Goal: Contribute content

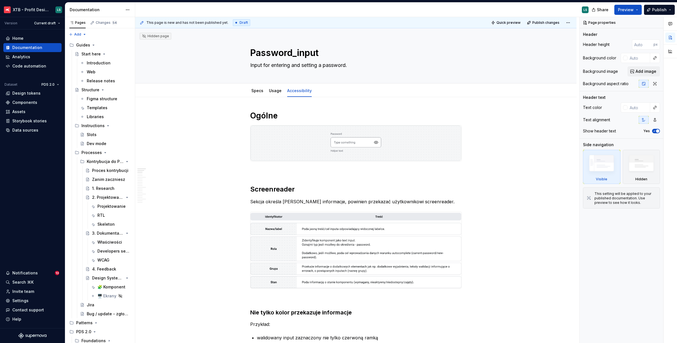
click at [103, 83] on div "Release notes" at bounding box center [101, 81] width 28 height 6
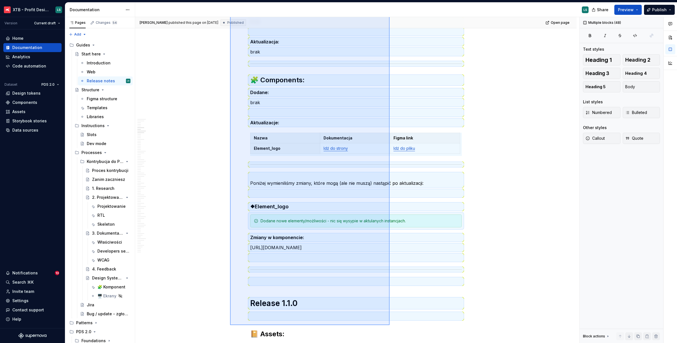
scroll to position [708, 0]
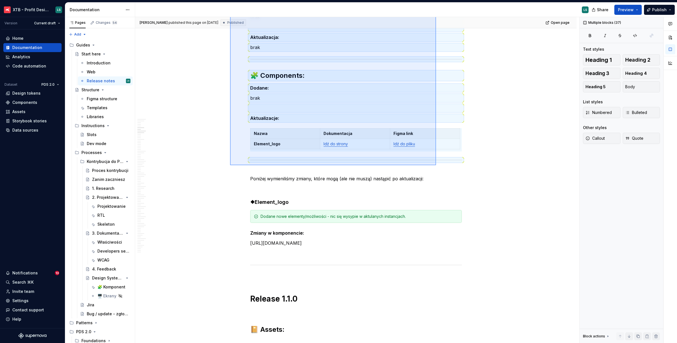
drag, startPoint x: 230, startPoint y: 116, endPoint x: 436, endPoint y: 165, distance: 211.9
click at [436, 165] on div "[PERSON_NAME] published this page on [DATE] Published Open page Start here Edit…" at bounding box center [357, 180] width 444 height 326
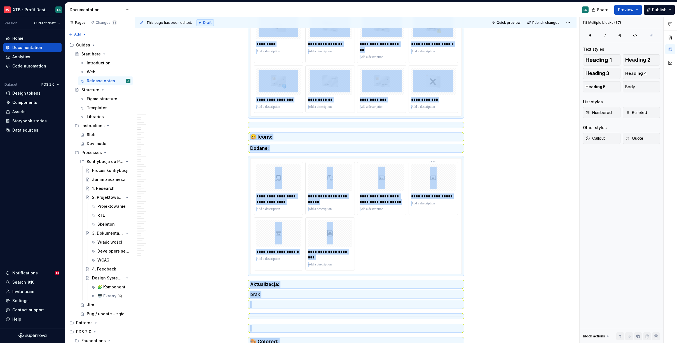
scroll to position [0, 0]
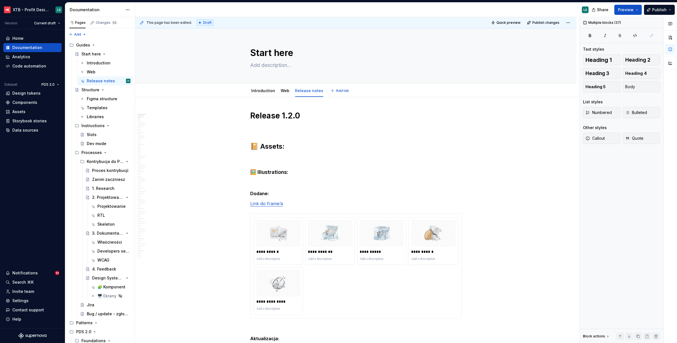
type textarea "*"
click at [289, 116] on h1 "Release 1.2.0" at bounding box center [356, 116] width 212 height 10
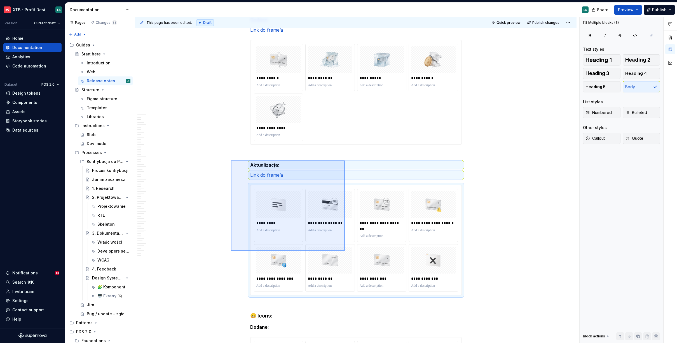
drag, startPoint x: 277, startPoint y: 190, endPoint x: 275, endPoint y: 247, distance: 56.9
click at [343, 250] on div "This page has been edited. Draft Quick preview Publish changes Start here Edit …" at bounding box center [357, 180] width 444 height 326
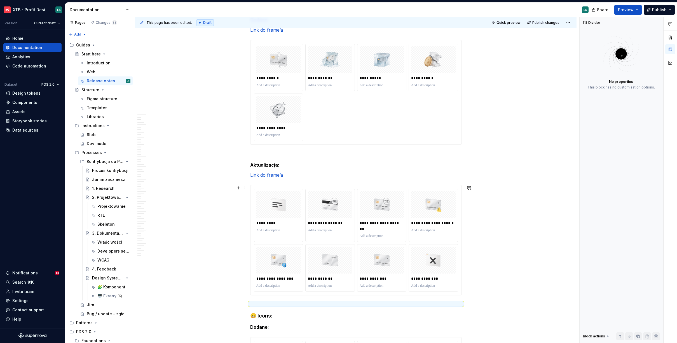
click at [251, 244] on div "**********" at bounding box center [356, 240] width 211 height 110
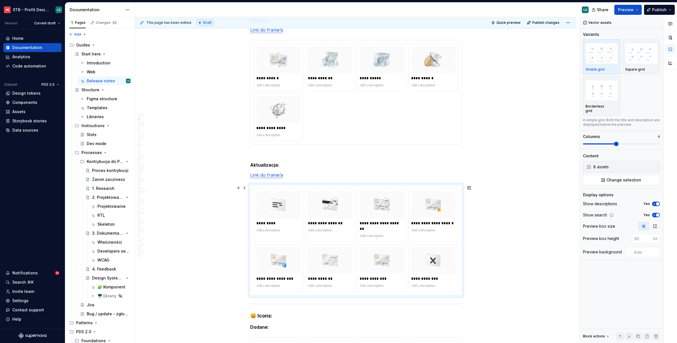
type textarea "*"
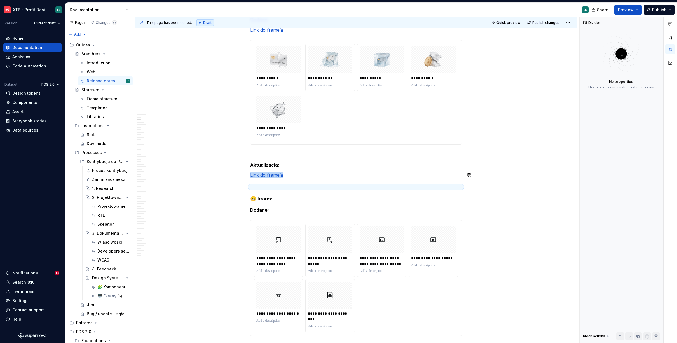
click at [295, 176] on p "Link do frame’a" at bounding box center [356, 175] width 212 height 7
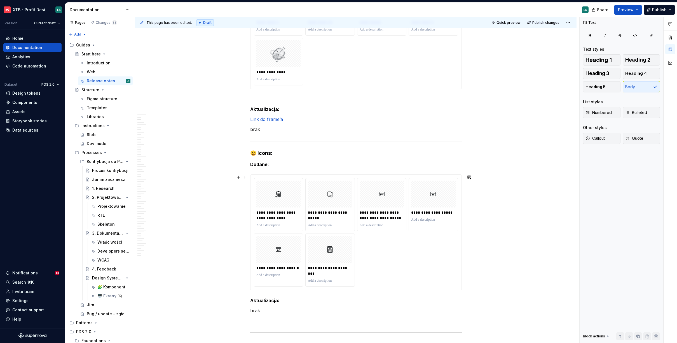
click at [390, 243] on div "**********" at bounding box center [356, 232] width 204 height 109
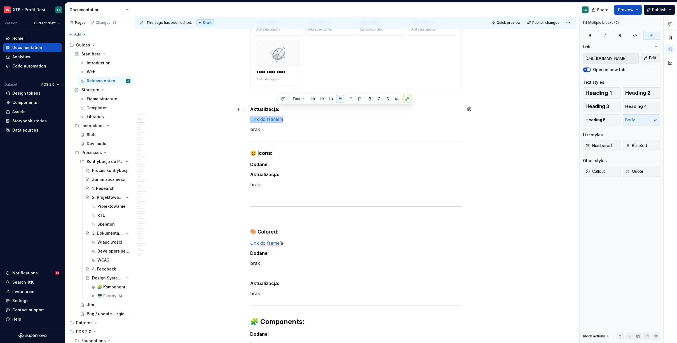
drag, startPoint x: 304, startPoint y: 117, endPoint x: 309, endPoint y: 112, distance: 7.3
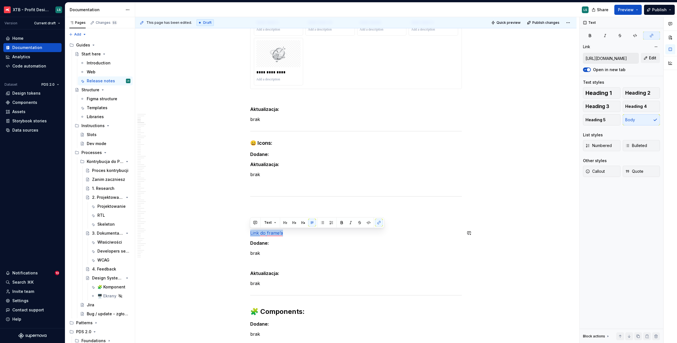
drag, startPoint x: 327, startPoint y: 235, endPoint x: 331, endPoint y: 227, distance: 8.8
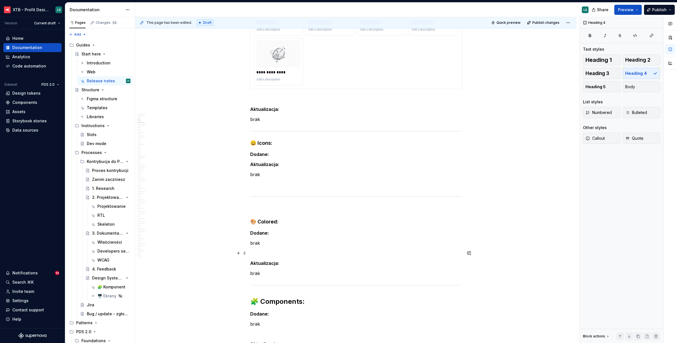
click at [308, 256] on p "To enrich screen reader interactions, please activate Accessibility in Grammarl…" at bounding box center [356, 253] width 212 height 7
click at [280, 153] on p "Dodane:" at bounding box center [356, 154] width 212 height 7
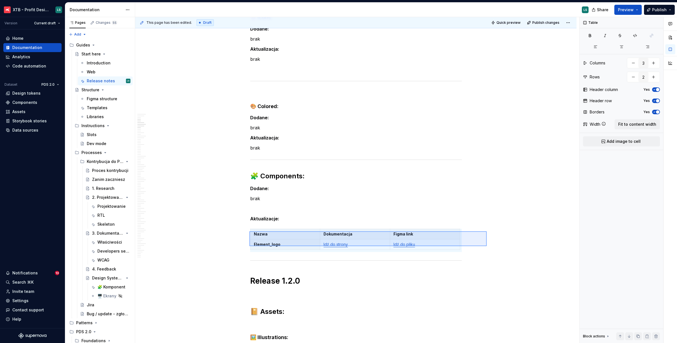
drag, startPoint x: 351, startPoint y: 240, endPoint x: 249, endPoint y: 231, distance: 102.3
click at [249, 231] on div "This page has been edited. Draft Quick preview Publish changes Start here Edit …" at bounding box center [357, 180] width 444 height 326
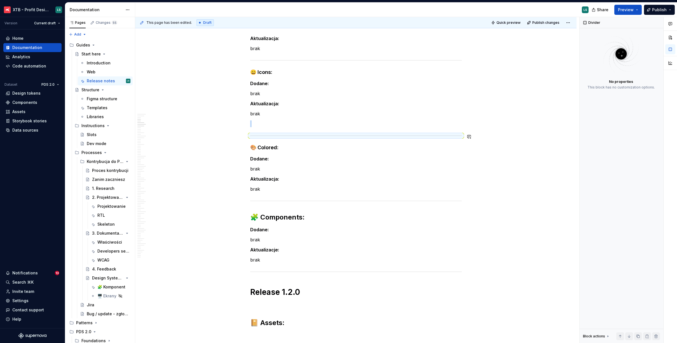
click at [273, 122] on p "To enrich screen reader interactions, please activate Accessibility in Grammarl…" at bounding box center [356, 123] width 212 height 7
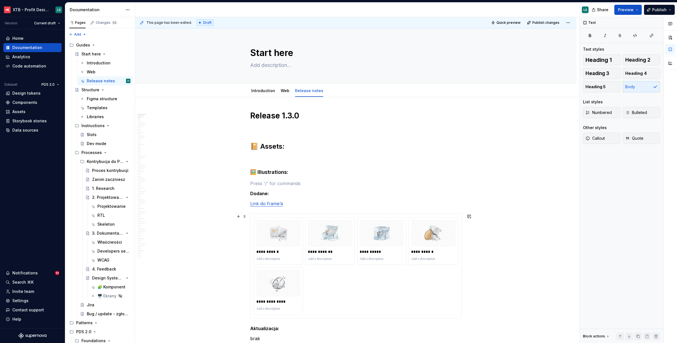
click at [357, 269] on div "**********" at bounding box center [356, 265] width 204 height 97
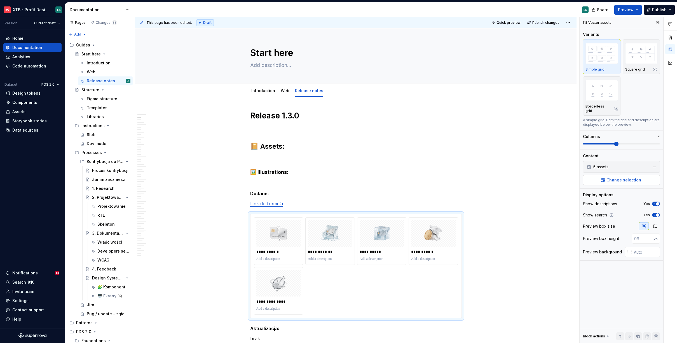
click at [652, 164] on button "button" at bounding box center [655, 167] width 8 height 8
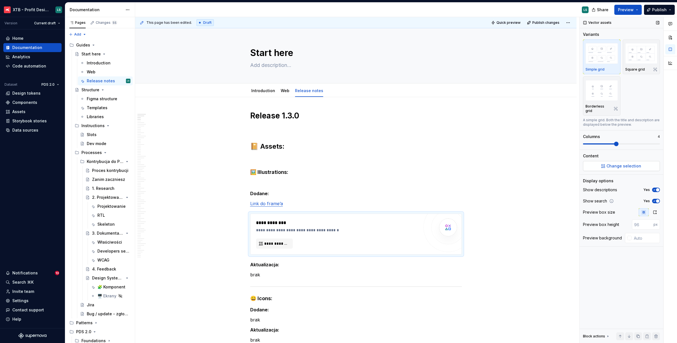
click at [637, 163] on span "Change selection" at bounding box center [624, 166] width 35 height 6
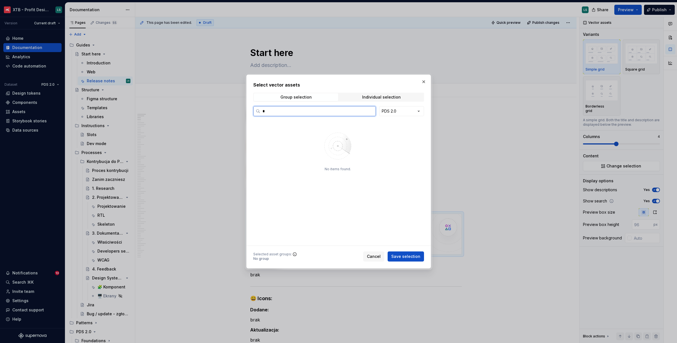
type input "**"
click at [389, 99] on div "Individual selection" at bounding box center [381, 97] width 39 height 4
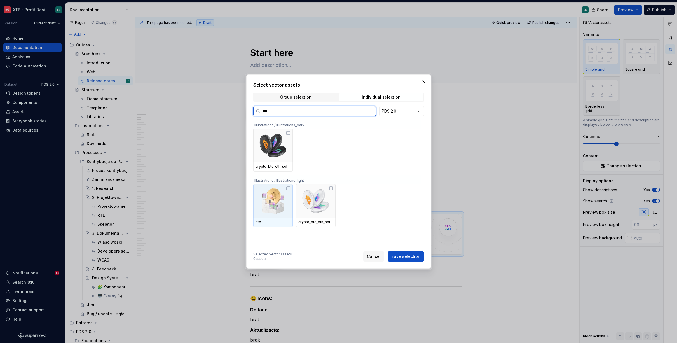
click at [273, 200] on img at bounding box center [273, 200] width 35 height 29
click at [267, 209] on img at bounding box center [273, 200] width 35 height 29
click at [280, 200] on img at bounding box center [273, 200] width 35 height 29
click at [278, 207] on img at bounding box center [273, 200] width 35 height 29
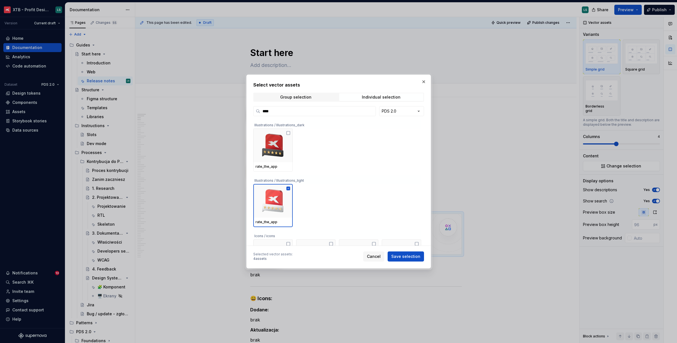
drag, startPoint x: 401, startPoint y: 255, endPoint x: 319, endPoint y: 141, distance: 140.8
click at [336, 155] on div "**** PDS 2.0 Illustrations / Illustrations_dark rate_the_app Illustrations / Il…" at bounding box center [338, 183] width 171 height 155
click at [298, 110] on input "****" at bounding box center [317, 111] width 115 height 6
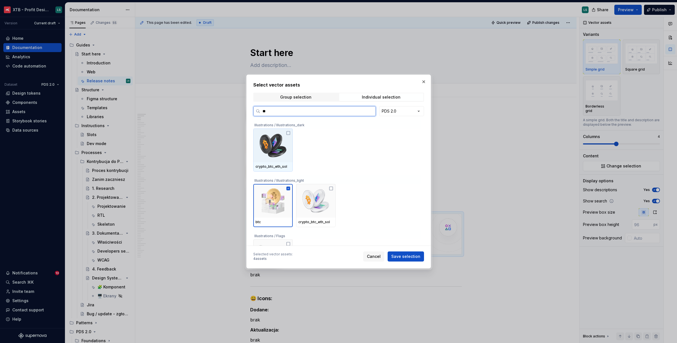
type input "***"
click at [415, 256] on span "Save selection" at bounding box center [405, 257] width 29 height 6
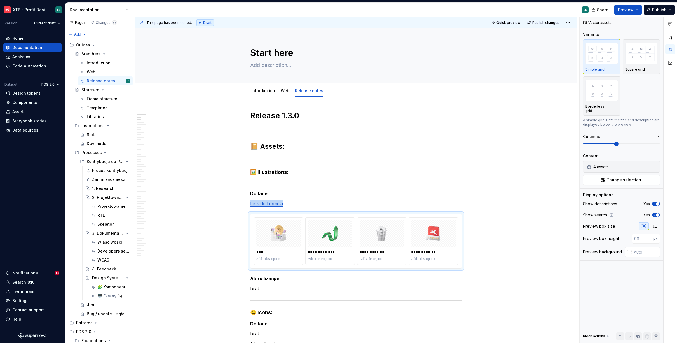
click at [387, 116] on h1 "Release 1.3.0" at bounding box center [356, 116] width 212 height 10
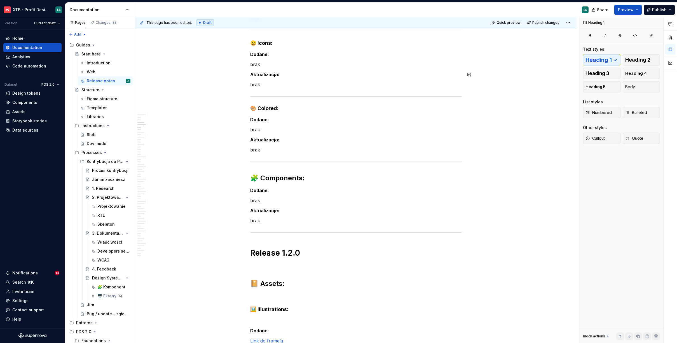
scroll to position [326, 0]
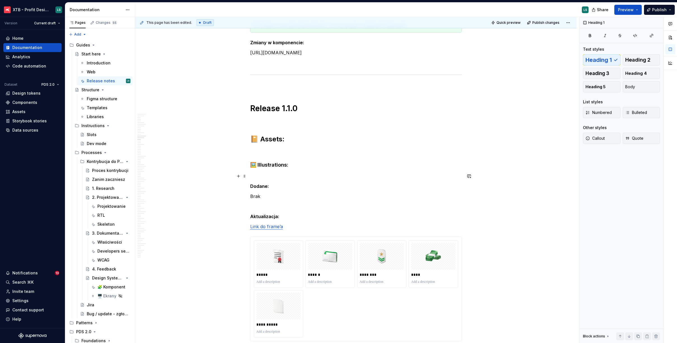
scroll to position [899, 0]
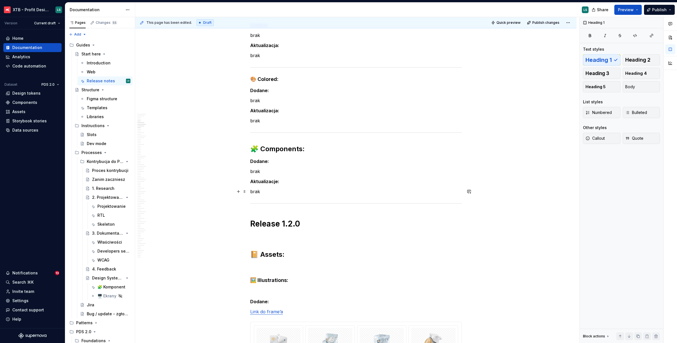
click at [294, 191] on p "brak" at bounding box center [356, 191] width 212 height 7
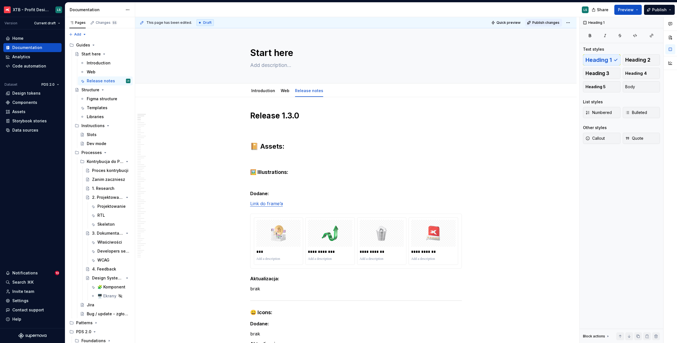
click at [556, 23] on span "Publish changes" at bounding box center [545, 22] width 27 height 4
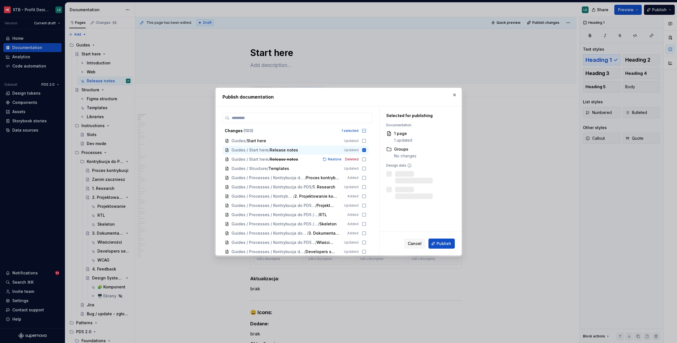
click at [442, 239] on button "Publish" at bounding box center [442, 244] width 26 height 10
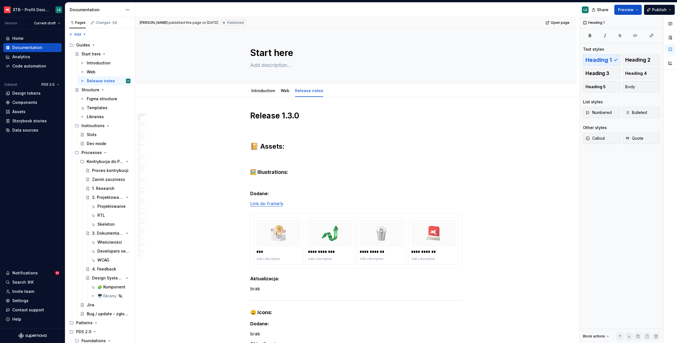
type textarea "*"
